Goal: Understand process/instructions

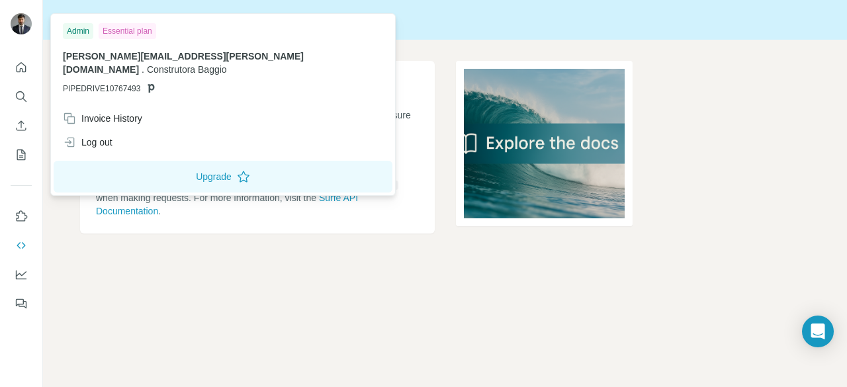
click at [24, 30] on img at bounding box center [21, 23] width 21 height 21
click at [28, 23] on img at bounding box center [21, 23] width 21 height 21
click at [24, 23] on img at bounding box center [21, 23] width 21 height 21
click at [19, 68] on icon "Quick start" at bounding box center [21, 67] width 13 height 13
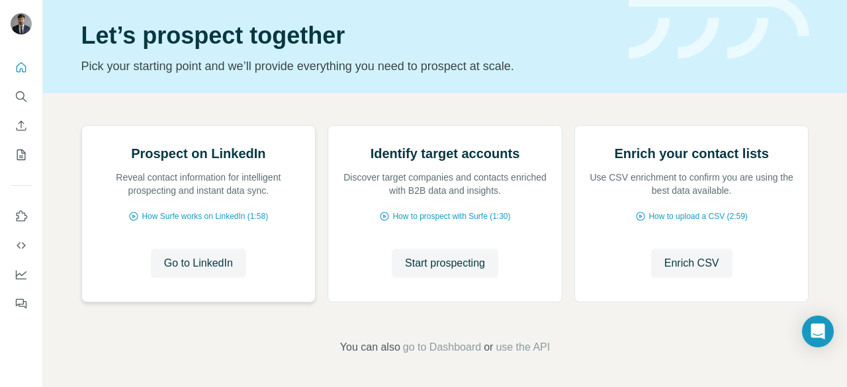
scroll to position [169, 0]
click at [200, 258] on span "Go to LinkedIn" at bounding box center [198, 264] width 69 height 16
